Goal: Task Accomplishment & Management: Complete application form

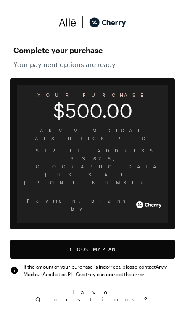
scroll to position [982, 0]
click at [134, 239] on button "Choose My Plan" at bounding box center [92, 248] width 165 height 19
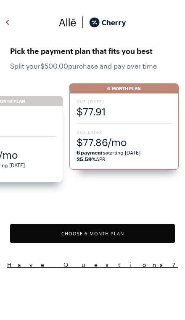
click at [45, 155] on span "$130.68/mo" at bounding box center [8, 155] width 95 height 14
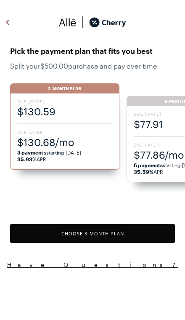
click at [88, 233] on button "Choose 3 -Month Plan" at bounding box center [92, 233] width 165 height 19
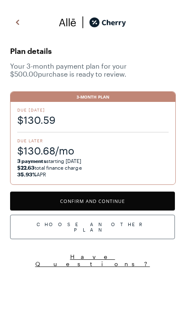
click at [135, 195] on button "Confirm and Continue" at bounding box center [92, 200] width 165 height 19
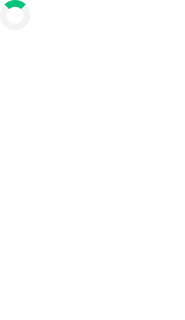
scroll to position [34, 0]
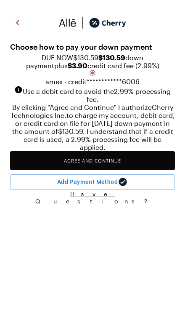
scroll to position [5, 0]
click at [150, 170] on button "Agree and Continue" at bounding box center [92, 160] width 165 height 19
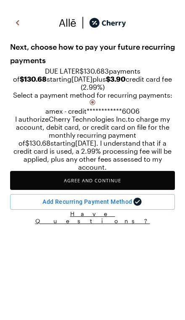
click at [139, 190] on button "Agree and Continue" at bounding box center [92, 180] width 165 height 19
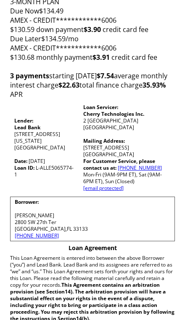
scroll to position [95, 0]
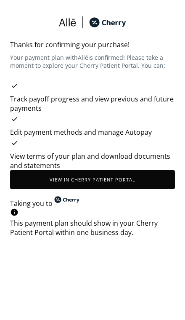
click at [130, 176] on button "View in Cherry patient portal" at bounding box center [92, 179] width 165 height 19
